Goal: Information Seeking & Learning: Find specific fact

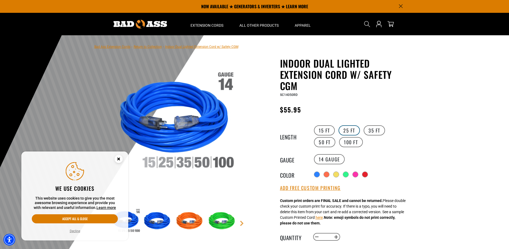
click at [347, 130] on label "25 FT" at bounding box center [348, 130] width 21 height 10
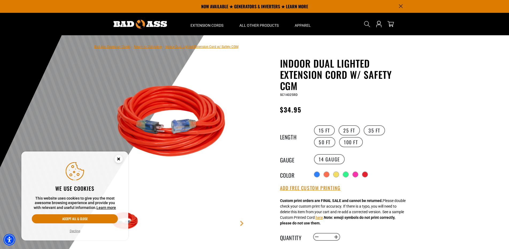
drag, startPoint x: 366, startPoint y: 23, endPoint x: 364, endPoint y: 53, distance: 30.3
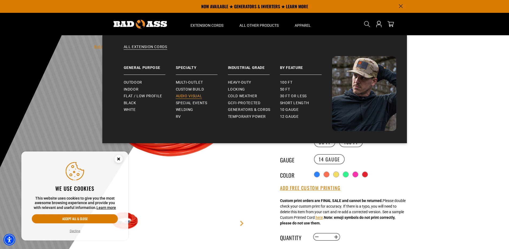
click at [190, 95] on span "Audio Visual" at bounding box center [189, 96] width 26 height 5
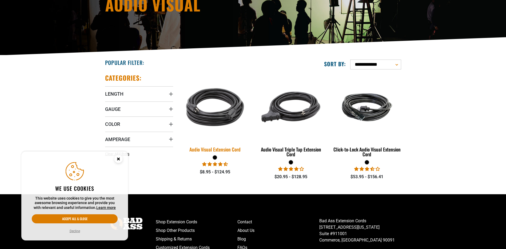
click at [214, 115] on img at bounding box center [215, 107] width 75 height 68
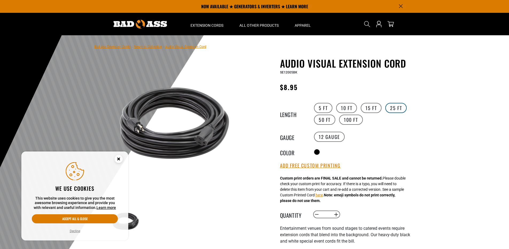
click at [396, 106] on label "25 FT" at bounding box center [395, 108] width 21 height 10
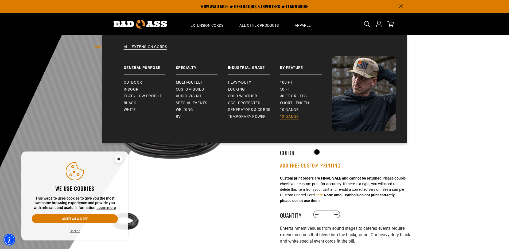
click at [287, 115] on span "12 gauge" at bounding box center [289, 116] width 19 height 5
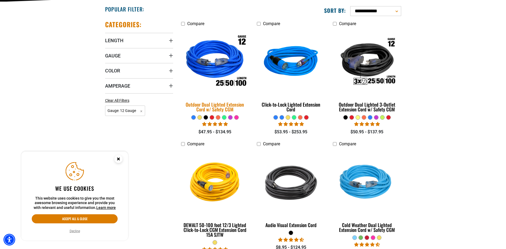
click at [226, 57] on img at bounding box center [215, 62] width 75 height 68
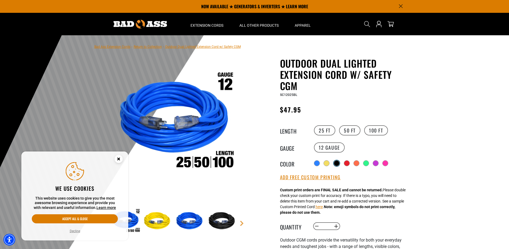
click at [339, 162] on div at bounding box center [336, 162] width 5 height 5
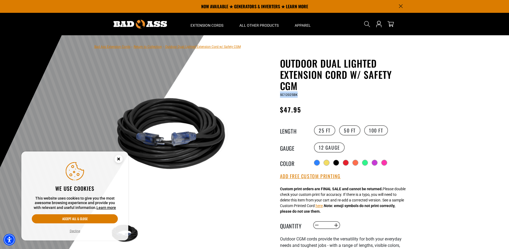
drag, startPoint x: 298, startPoint y: 94, endPoint x: 279, endPoint y: 96, distance: 18.7
click at [279, 95] on div "Outdoor Dual Lighted Extension Cord w/ Safety CGM Outdoor Dual Lighted Extensio…" at bounding box center [334, 212] width 152 height 308
drag, startPoint x: 279, startPoint y: 96, endPoint x: 285, endPoint y: 93, distance: 6.8
copy span "SC12025BK"
click at [297, 93] on div "SC12025BK" at bounding box center [345, 94] width 131 height 6
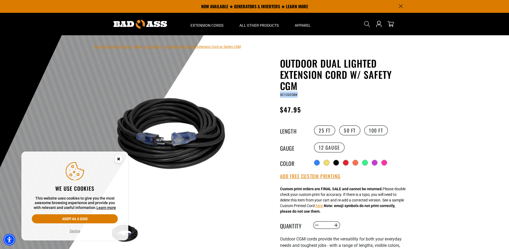
drag, startPoint x: 299, startPoint y: 95, endPoint x: 280, endPoint y: 96, distance: 18.7
click at [280, 96] on div "SC12025BK" at bounding box center [345, 94] width 131 height 6
drag, startPoint x: 280, startPoint y: 96, endPoint x: 288, endPoint y: 93, distance: 8.1
copy span "SC12025BK"
